Goal: Information Seeking & Learning: Compare options

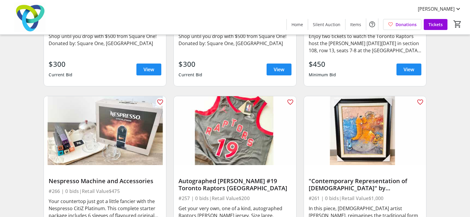
scroll to position [1185, 0]
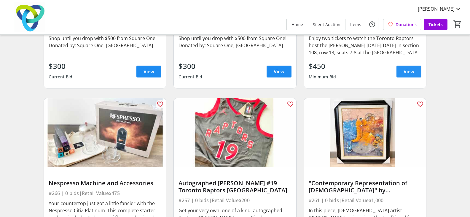
click at [420, 79] on span at bounding box center [408, 71] width 25 height 14
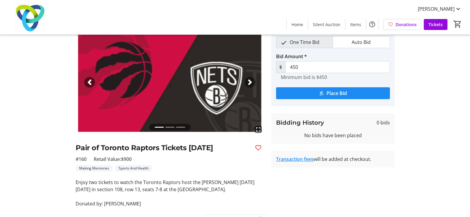
scroll to position [50, 0]
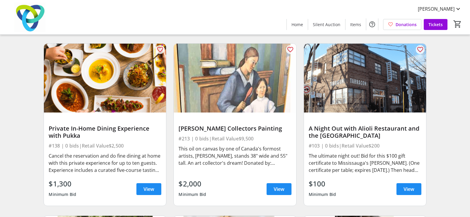
scroll to position [3141, 0]
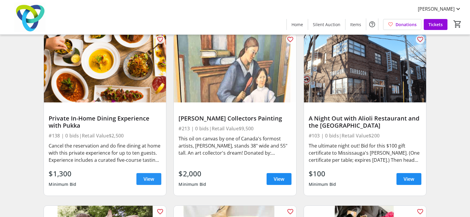
click at [146, 182] on span "View" at bounding box center [148, 178] width 11 height 7
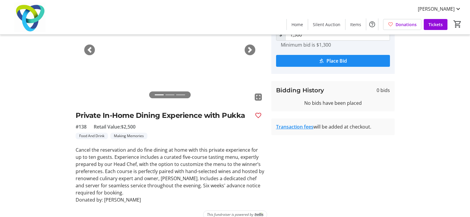
scroll to position [68, 0]
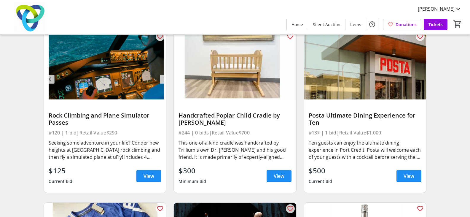
scroll to position [3497, 0]
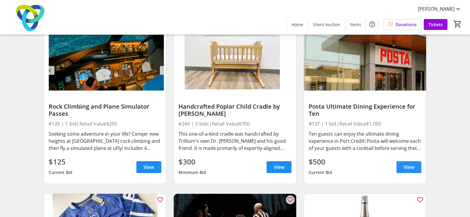
click at [415, 174] on span at bounding box center [408, 167] width 25 height 14
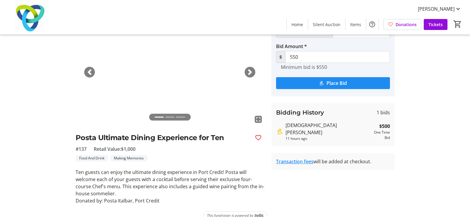
scroll to position [47, 0]
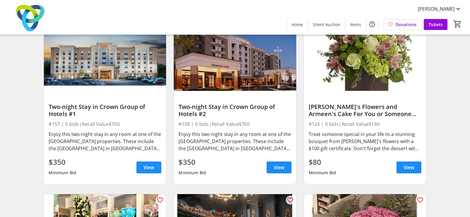
scroll to position [4534, 0]
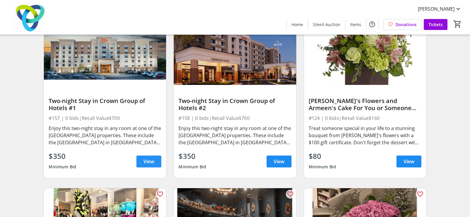
click at [147, 165] on span "View" at bounding box center [148, 161] width 11 height 7
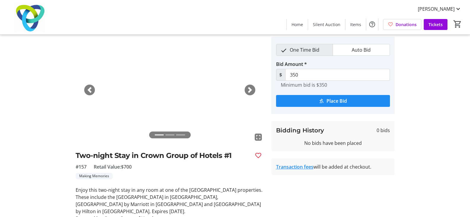
scroll to position [40, 0]
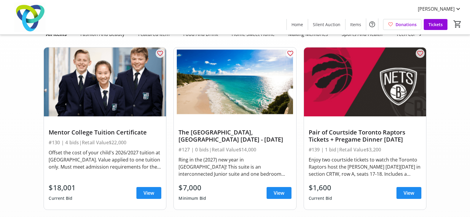
scroll to position [4534, 0]
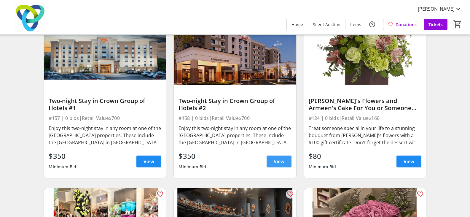
click at [283, 165] on span "View" at bounding box center [279, 161] width 11 height 7
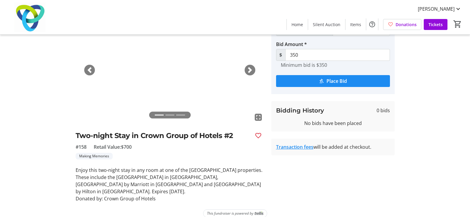
scroll to position [40, 0]
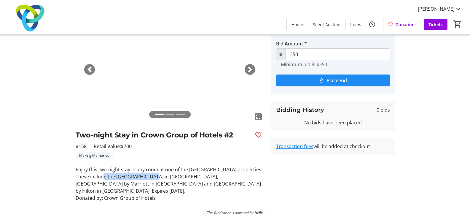
drag, startPoint x: 101, startPoint y: 176, endPoint x: 148, endPoint y: 176, distance: 47.7
click at [148, 176] on p "Enjoy this two-night stay in any room at one of the [GEOGRAPHIC_DATA] propertie…" at bounding box center [170, 180] width 188 height 28
copy p "Holiday Inn in [GEOGRAPHIC_DATA]"
click at [190, 171] on p "Enjoy this two-night stay in any room at one of the [GEOGRAPHIC_DATA] propertie…" at bounding box center [170, 180] width 188 height 28
drag, startPoint x: 188, startPoint y: 170, endPoint x: 239, endPoint y: 167, distance: 50.7
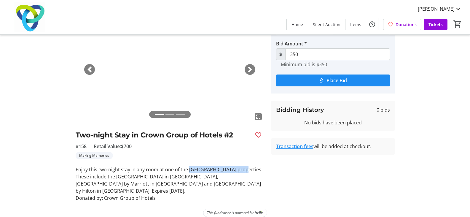
click at [239, 167] on p "Enjoy this two-night stay in any room at one of the [GEOGRAPHIC_DATA] propertie…" at bounding box center [170, 180] width 188 height 28
copy p "Crown Hotel properties"
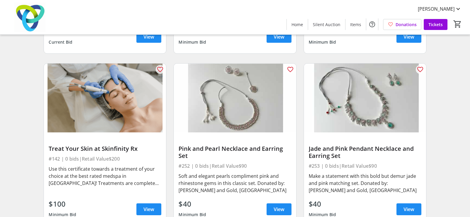
scroll to position [4860, 0]
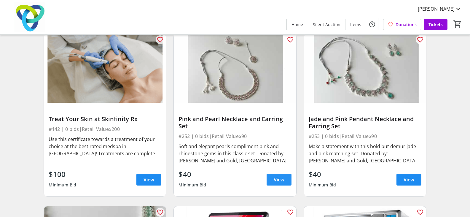
click at [279, 186] on span at bounding box center [278, 179] width 25 height 14
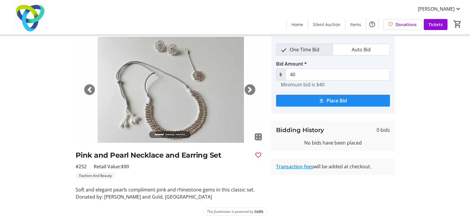
scroll to position [25, 0]
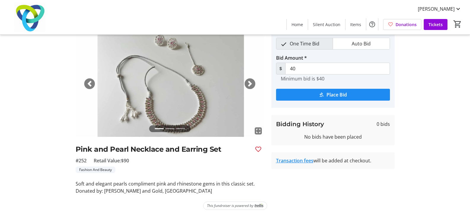
click at [247, 82] on span "button" at bounding box center [250, 84] width 6 height 6
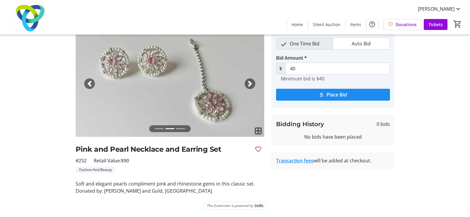
click at [247, 82] on span "button" at bounding box center [250, 84] width 6 height 6
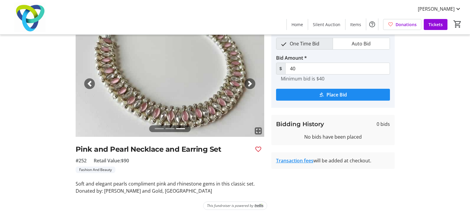
click at [247, 82] on span "button" at bounding box center [250, 84] width 6 height 6
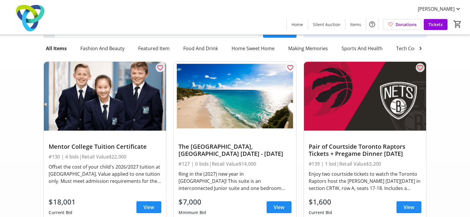
scroll to position [4860, 0]
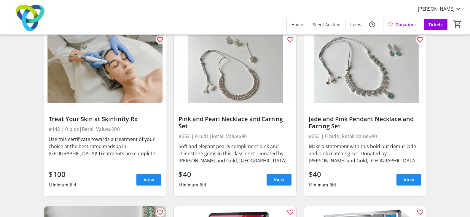
click at [367, 82] on img at bounding box center [365, 68] width 122 height 69
click at [402, 184] on span at bounding box center [408, 179] width 25 height 14
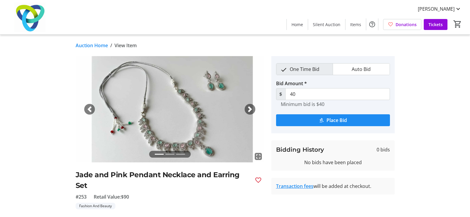
click at [254, 108] on div "Next" at bounding box center [249, 109] width 11 height 11
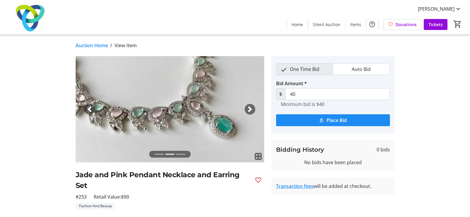
click at [254, 108] on div "Next" at bounding box center [249, 109] width 11 height 11
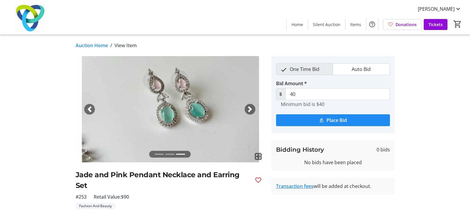
click at [254, 108] on div "Next" at bounding box center [249, 109] width 11 height 11
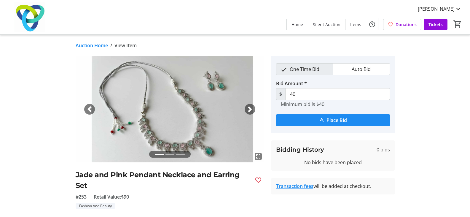
scroll to position [36, 0]
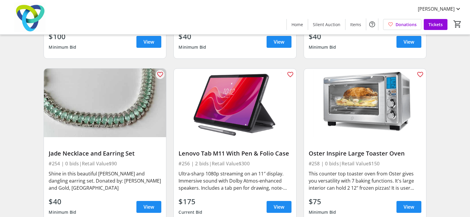
scroll to position [5008, 0]
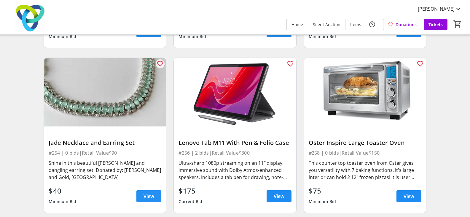
click at [150, 199] on span "View" at bounding box center [148, 195] width 11 height 7
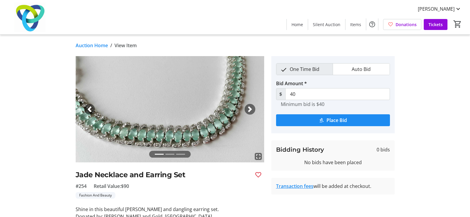
click at [252, 110] on span "button" at bounding box center [250, 109] width 6 height 6
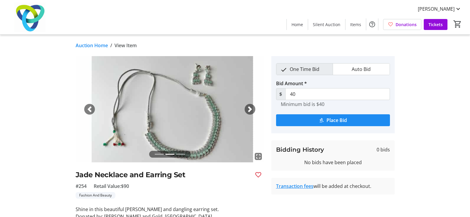
click at [252, 110] on span "button" at bounding box center [250, 109] width 6 height 6
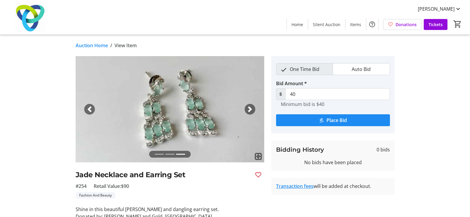
click at [252, 110] on span "button" at bounding box center [250, 109] width 6 height 6
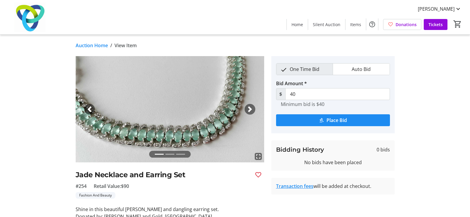
click at [252, 110] on span "button" at bounding box center [250, 109] width 6 height 6
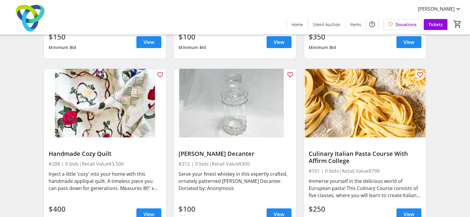
scroll to position [6223, 0]
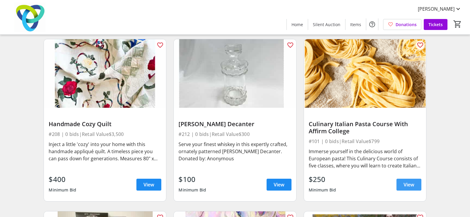
click at [404, 186] on span at bounding box center [408, 184] width 25 height 14
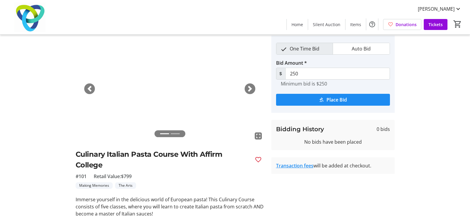
scroll to position [30, 0]
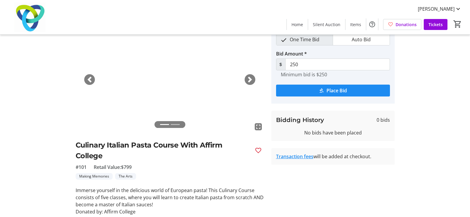
click at [249, 82] on span "button" at bounding box center [250, 79] width 6 height 6
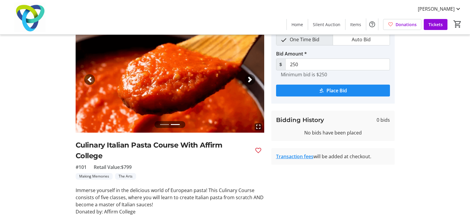
click at [249, 82] on span "button" at bounding box center [250, 79] width 6 height 6
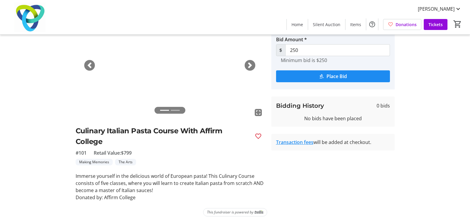
scroll to position [50, 0]
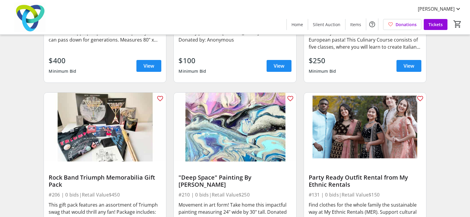
scroll to position [6401, 0]
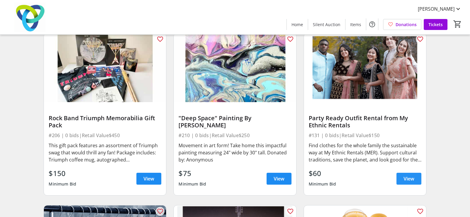
click at [402, 176] on span at bounding box center [408, 178] width 25 height 14
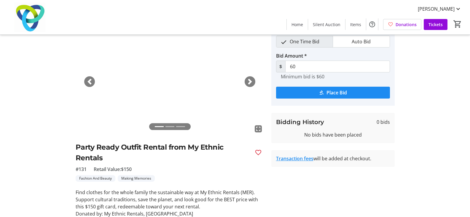
scroll to position [50, 0]
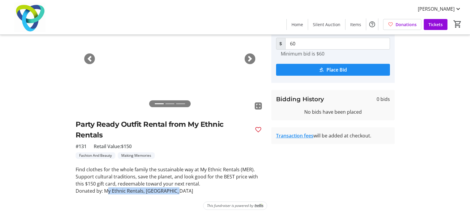
drag, startPoint x: 176, startPoint y: 191, endPoint x: 103, endPoint y: 194, distance: 72.9
click at [103, 194] on p "Donated by: My Ethnic Rentals, [GEOGRAPHIC_DATA]" at bounding box center [170, 190] width 188 height 7
copy p "My Ethnic Rentals, [GEOGRAPHIC_DATA]"
